Goal: Use online tool/utility: Utilize a website feature to perform a specific function

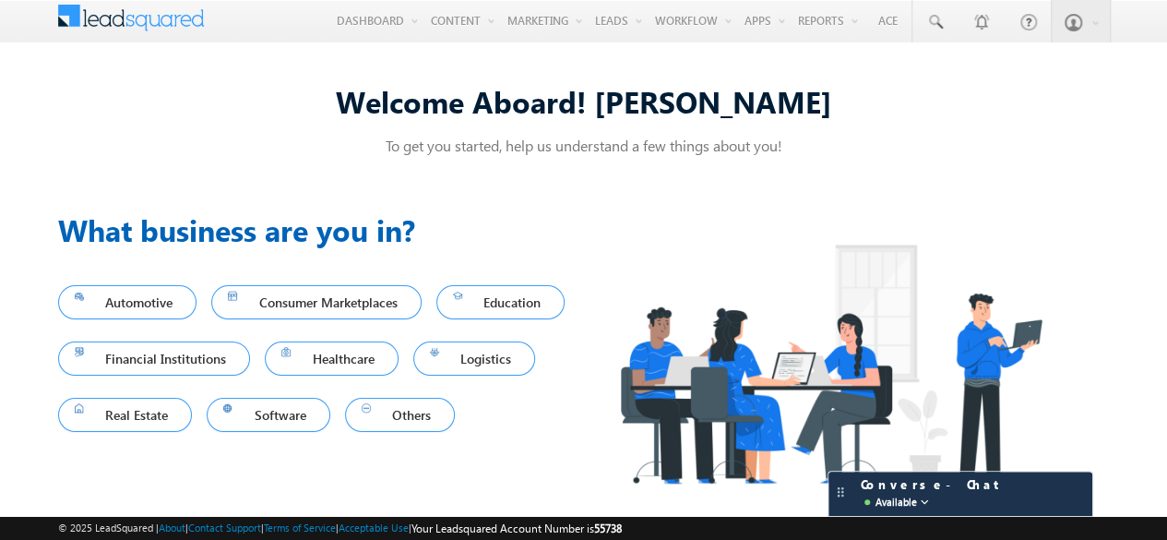
click at [801, 385] on img at bounding box center [830, 364] width 493 height 313
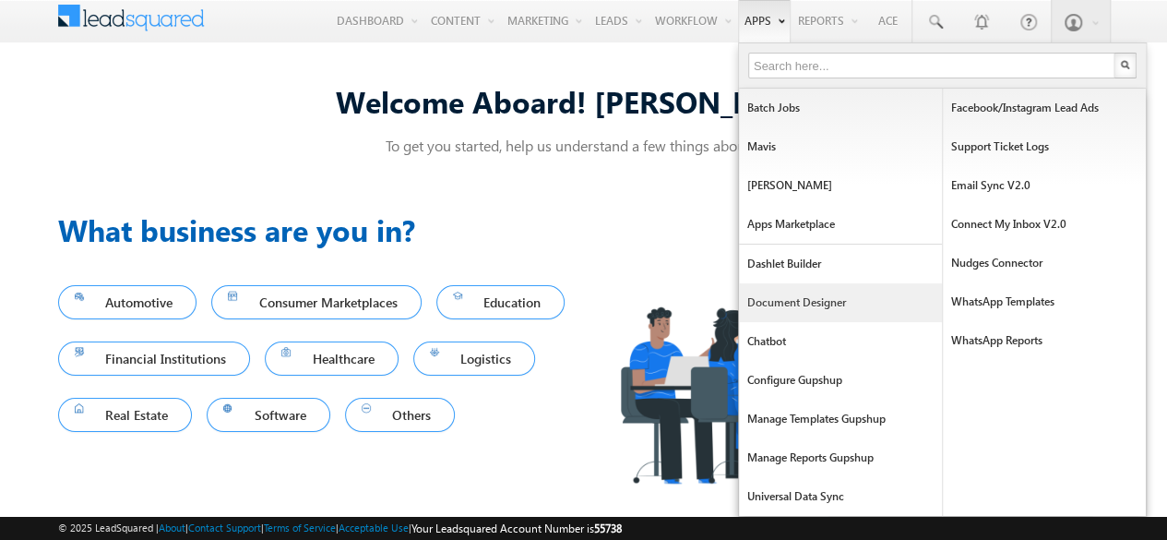
click at [796, 296] on link "Document Designer" at bounding box center [840, 302] width 203 height 39
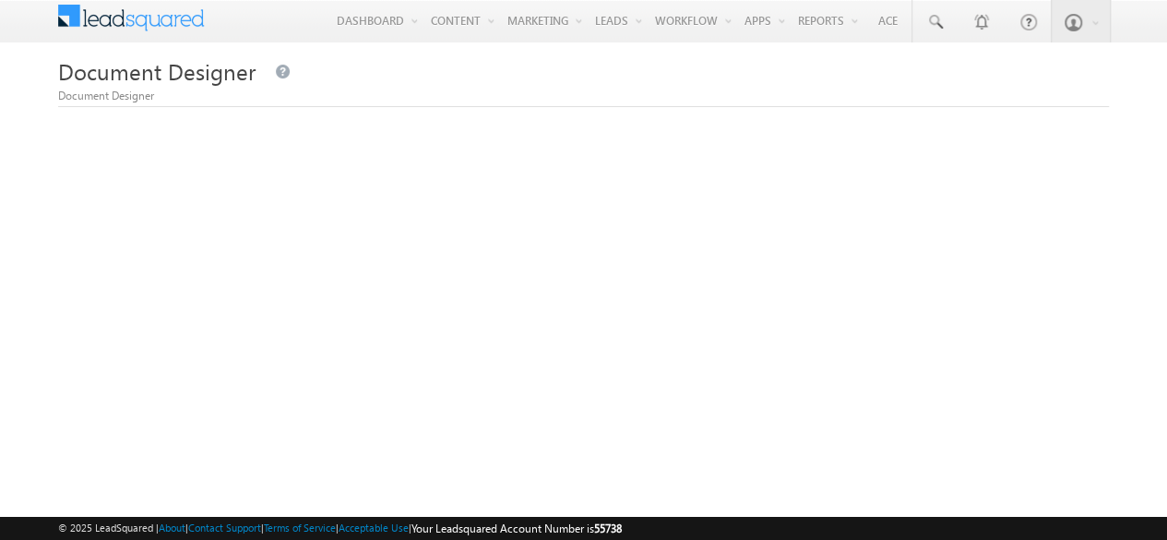
scroll to position [122, 0]
click at [463, 231] on div at bounding box center [583, 550] width 1051 height 738
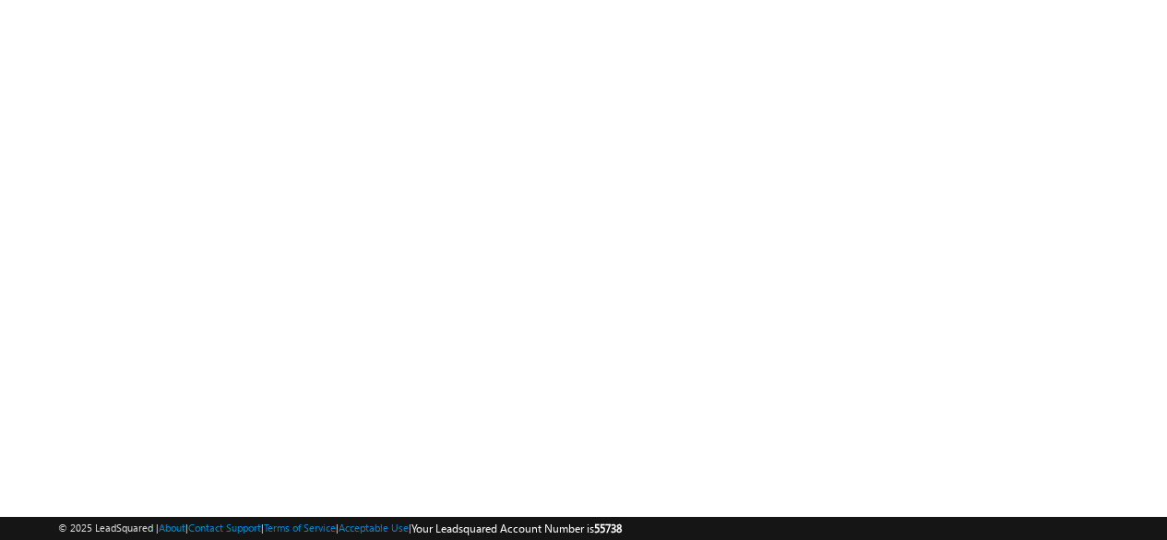
scroll to position [122, 0]
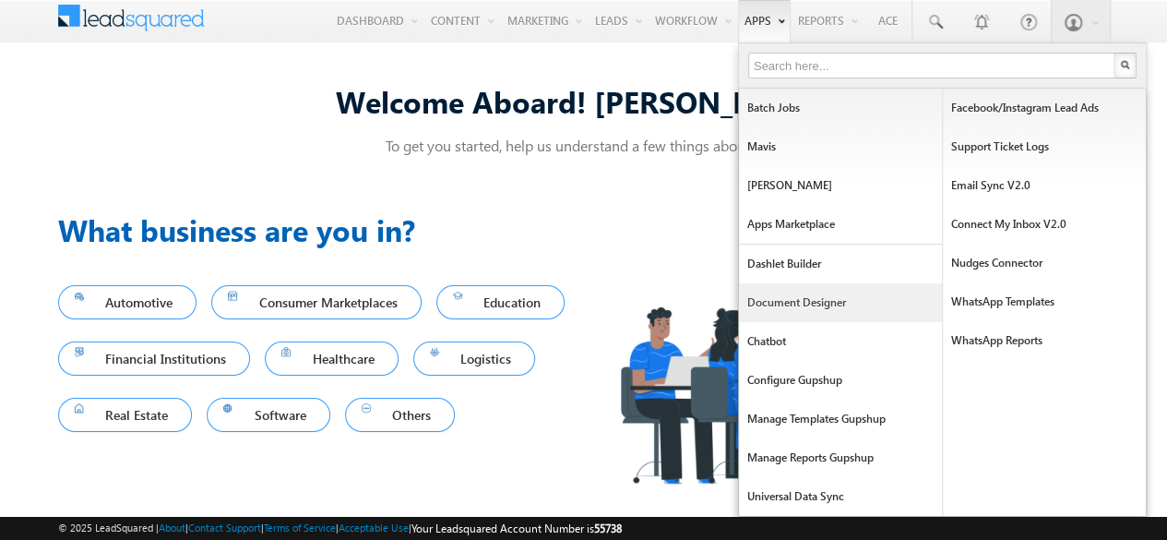
click at [787, 304] on link "Document Designer" at bounding box center [840, 302] width 203 height 39
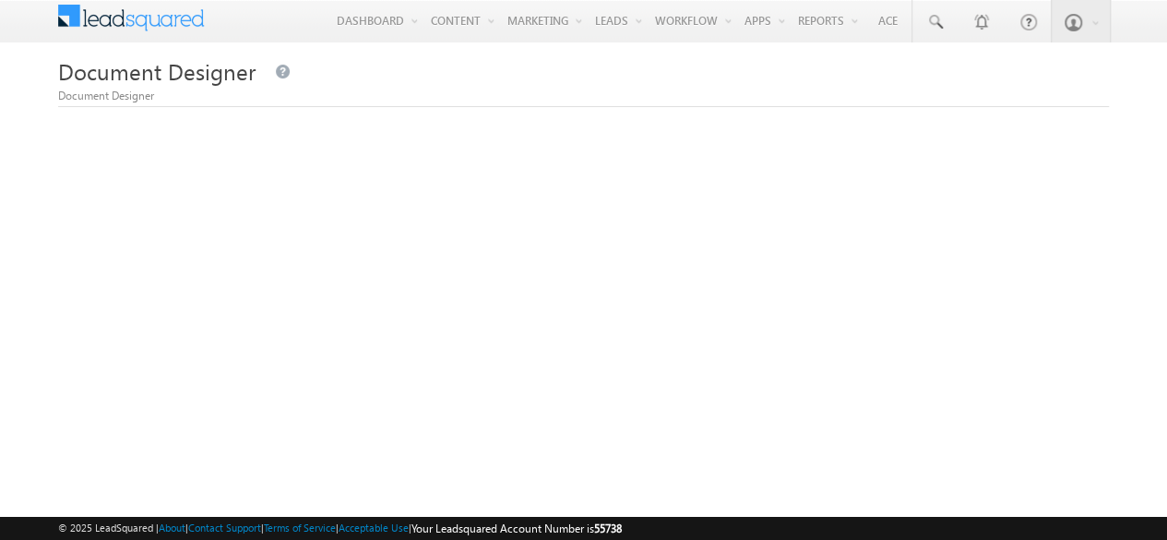
scroll to position [122, 0]
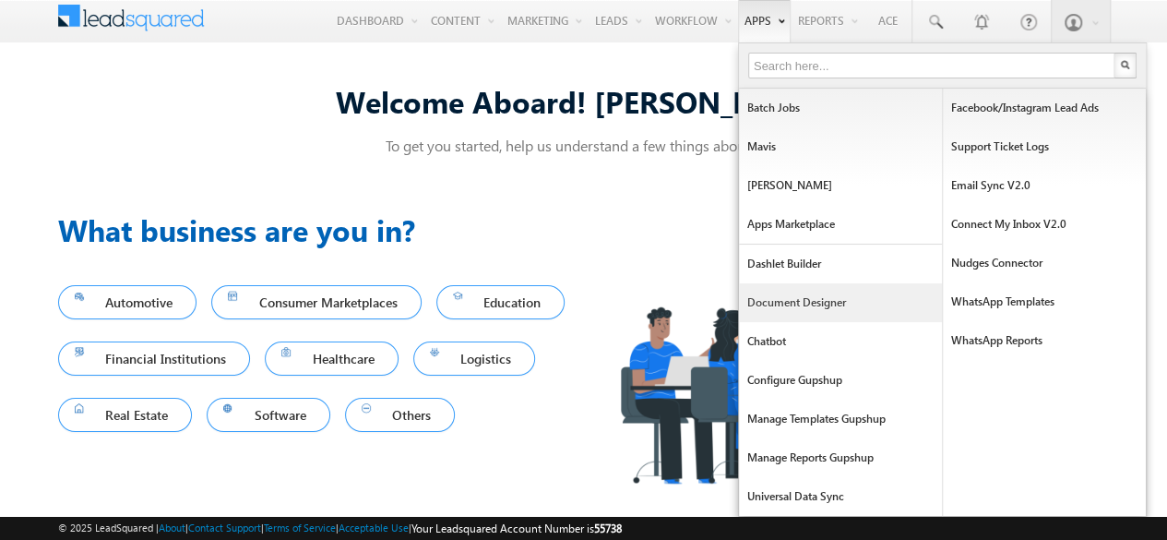
click at [796, 298] on link "Document Designer" at bounding box center [840, 302] width 203 height 39
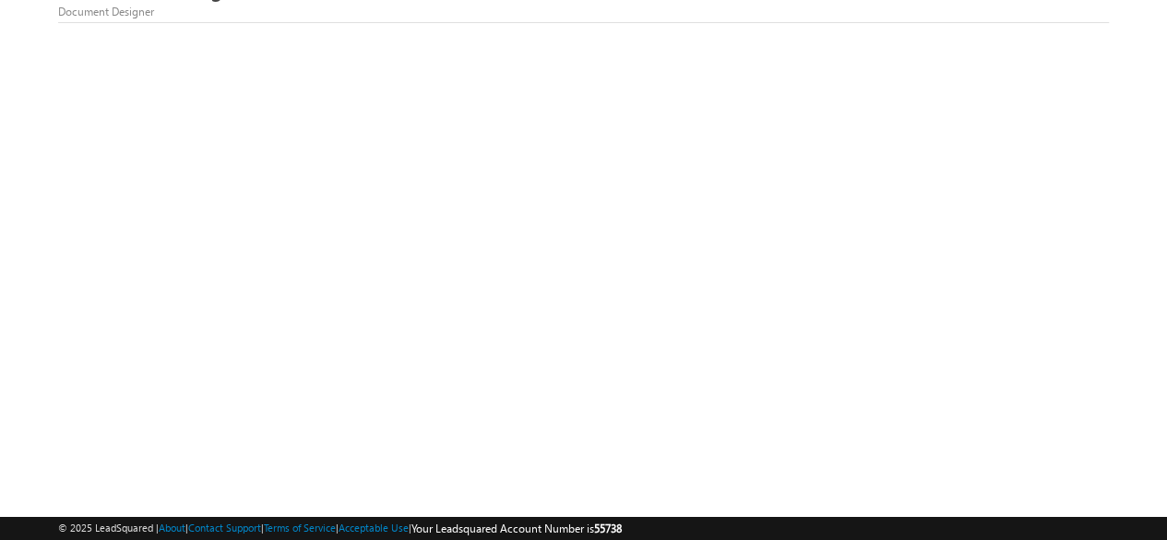
scroll to position [122, 0]
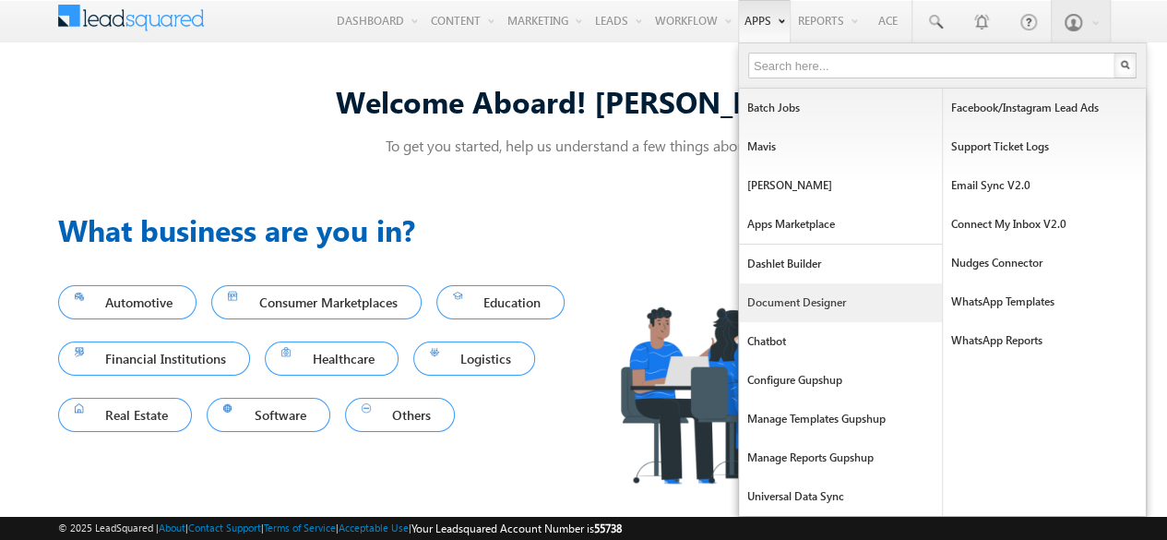
click at [766, 302] on link "Document Designer" at bounding box center [840, 302] width 203 height 39
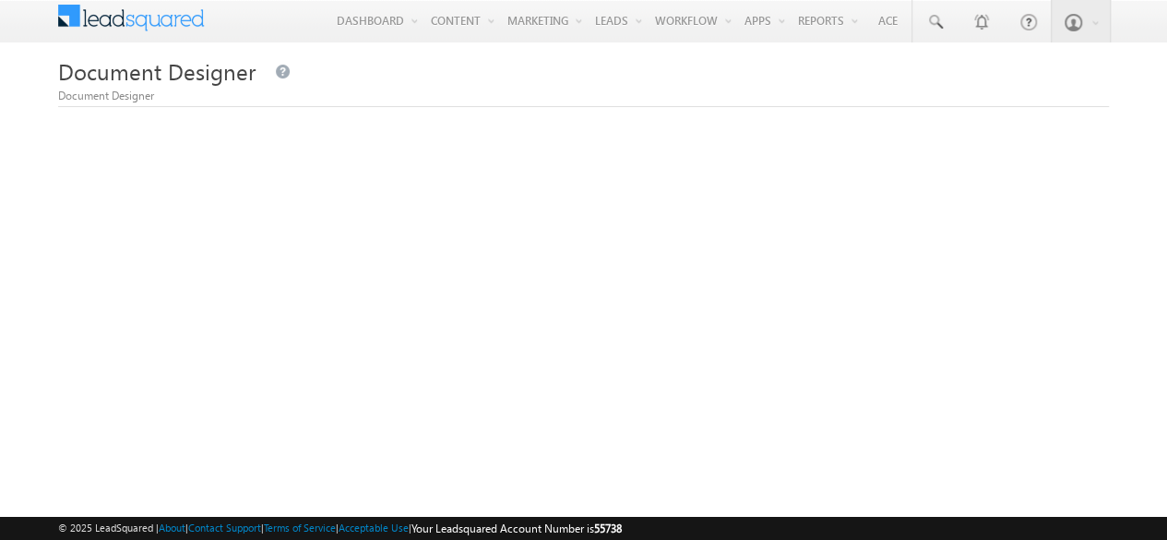
scroll to position [122, 0]
